Goal: Task Accomplishment & Management: Manage account settings

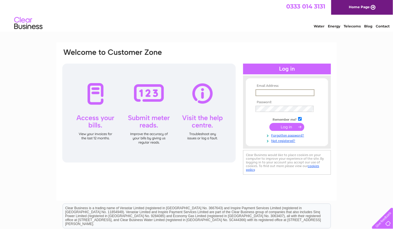
click at [268, 92] on input "text" at bounding box center [284, 92] width 59 height 7
type input "[EMAIL_ADDRESS][DOMAIN_NAME]"
click at [285, 127] on input "submit" at bounding box center [286, 127] width 35 height 8
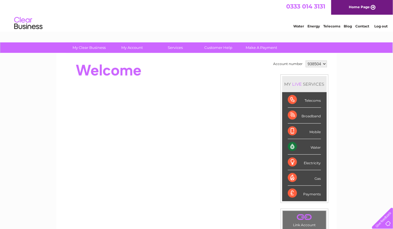
click at [293, 148] on div "Water" at bounding box center [304, 147] width 33 height 16
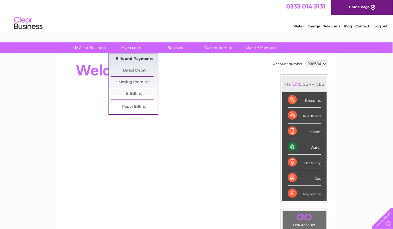
click at [132, 58] on link "Bills and Payments" at bounding box center [134, 59] width 47 height 11
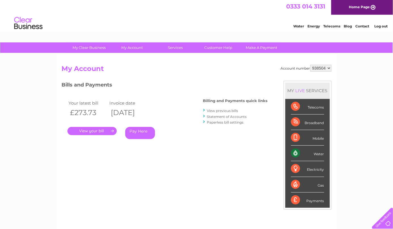
click at [102, 129] on link "." at bounding box center [91, 131] width 49 height 8
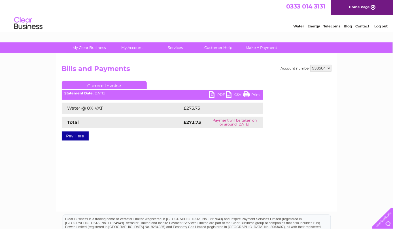
click at [212, 94] on link "PDF" at bounding box center [217, 95] width 17 height 8
